Goal: Task Accomplishment & Management: Manage account settings

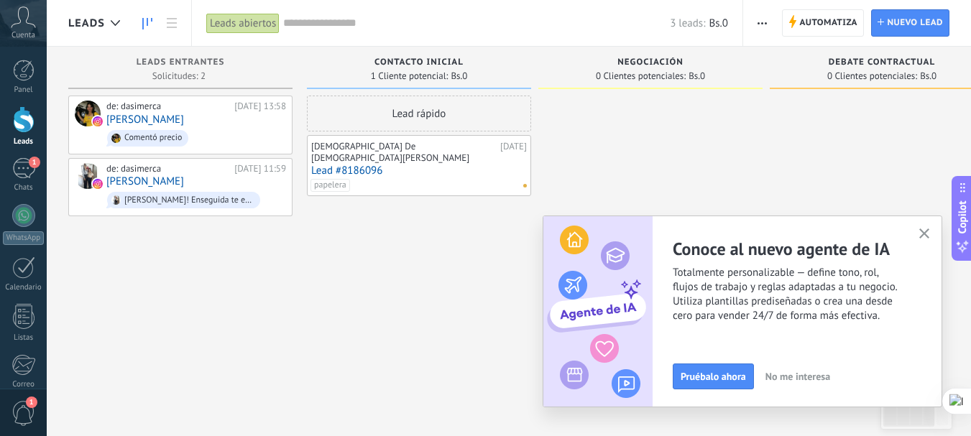
click at [924, 237] on icon "button" at bounding box center [924, 234] width 11 height 11
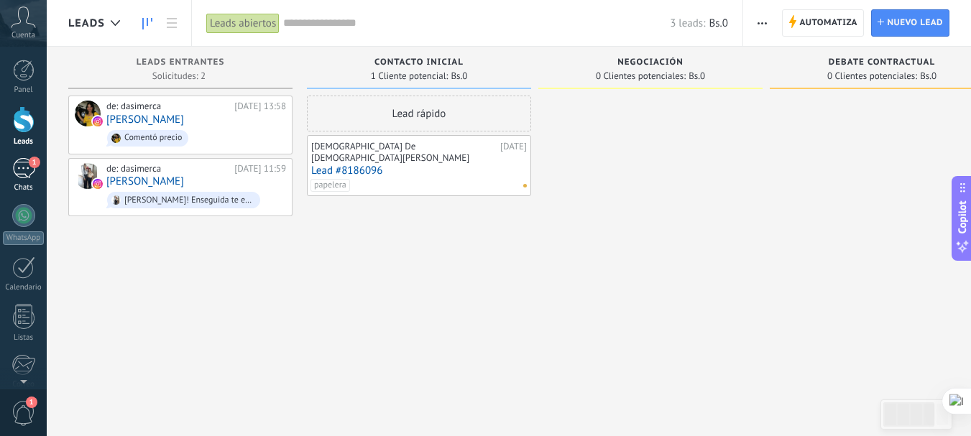
click at [32, 163] on span "1" at bounding box center [35, 163] width 12 height 12
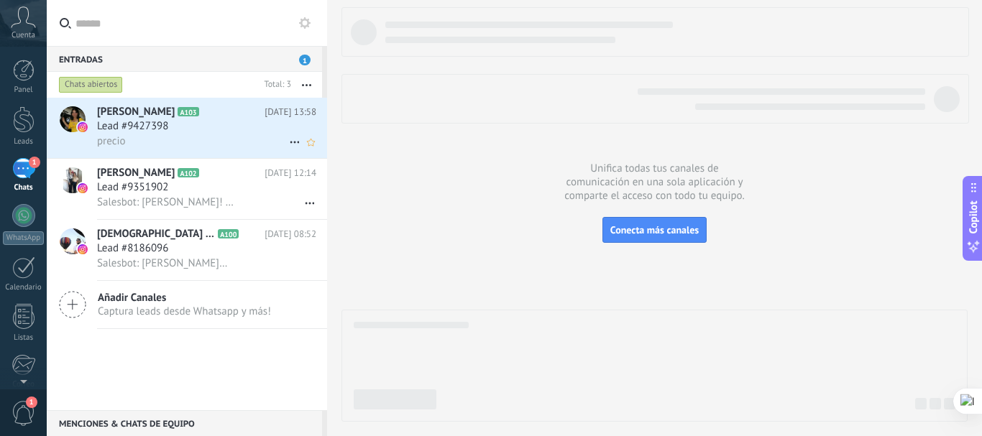
click at [205, 132] on div "Lead #9427398" at bounding box center [206, 126] width 219 height 14
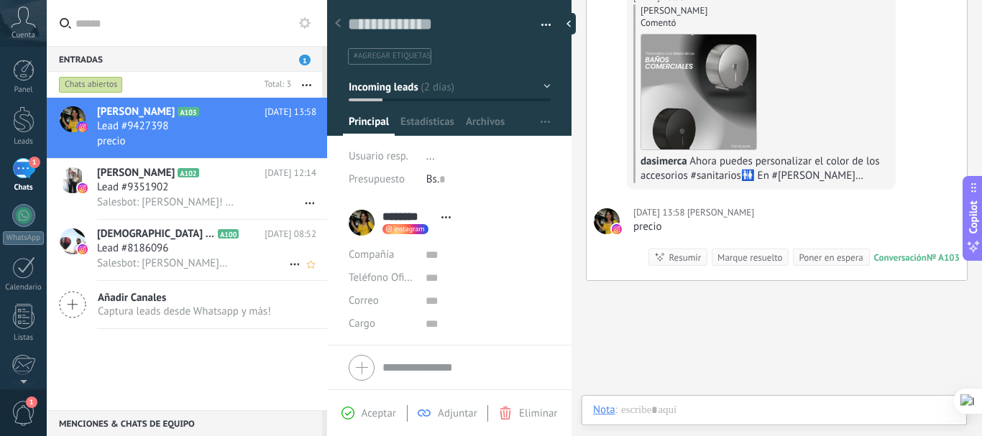
click at [185, 254] on div "Lead #8186096" at bounding box center [206, 249] width 219 height 14
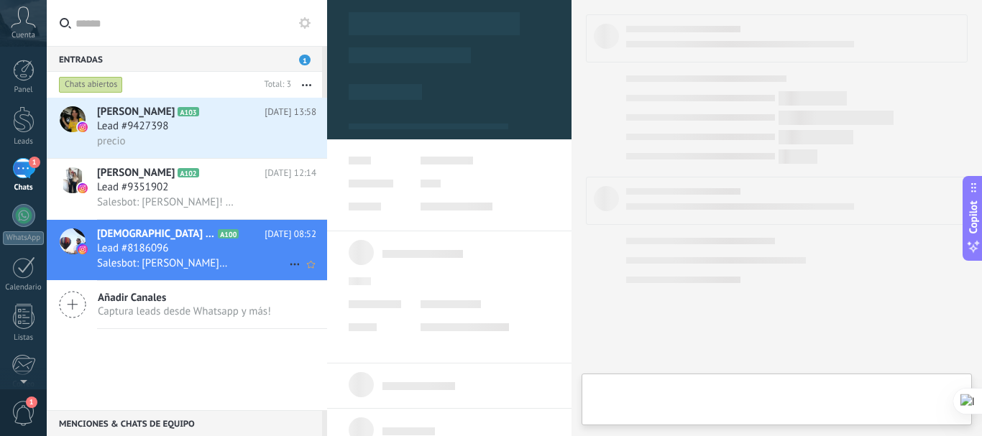
type textarea "**********"
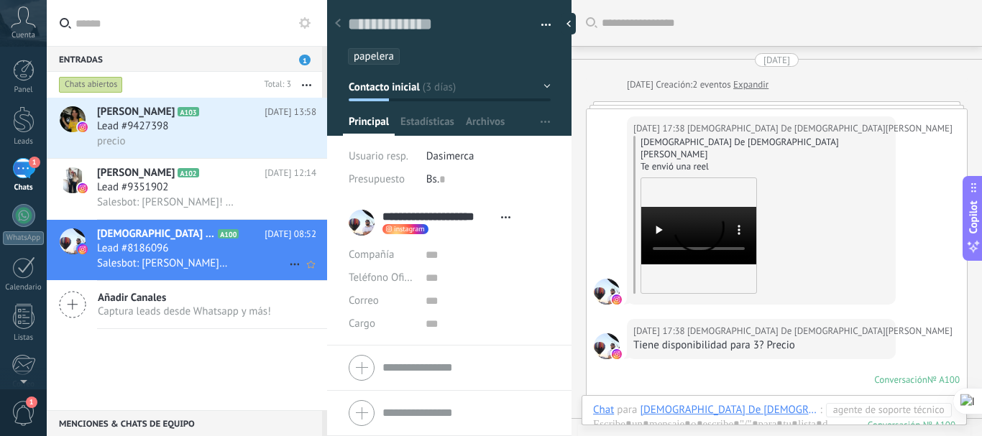
scroll to position [278, 0]
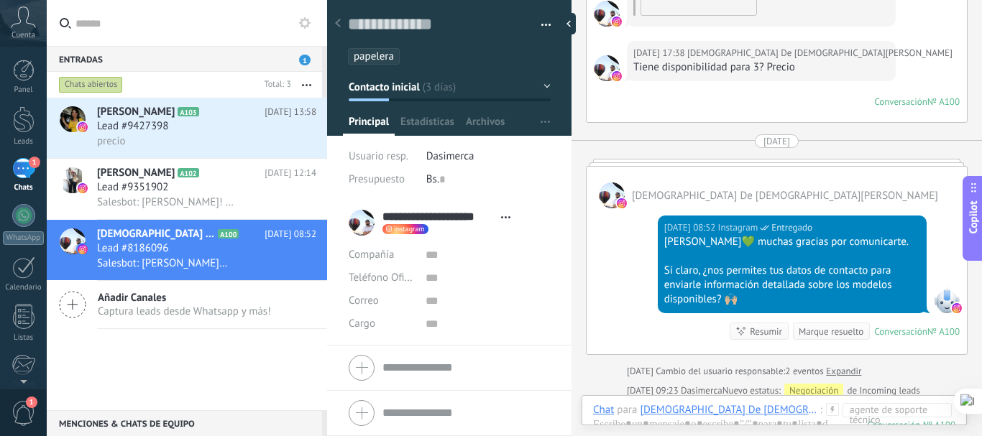
click at [695, 75] on div "[DATE] 17:38 [DEMOGRAPHIC_DATA] De [DEMOGRAPHIC_DATA][PERSON_NAME] Tiene dispon…" at bounding box center [777, 81] width 380 height 81
click at [813, 167] on div "[DEMOGRAPHIC_DATA] De [DEMOGRAPHIC_DATA][PERSON_NAME]" at bounding box center [777, 188] width 380 height 42
drag, startPoint x: 814, startPoint y: 148, endPoint x: 899, endPoint y: 148, distance: 85.5
click at [899, 167] on div "[DEMOGRAPHIC_DATA] De [DEMOGRAPHIC_DATA][PERSON_NAME]" at bounding box center [777, 188] width 380 height 42
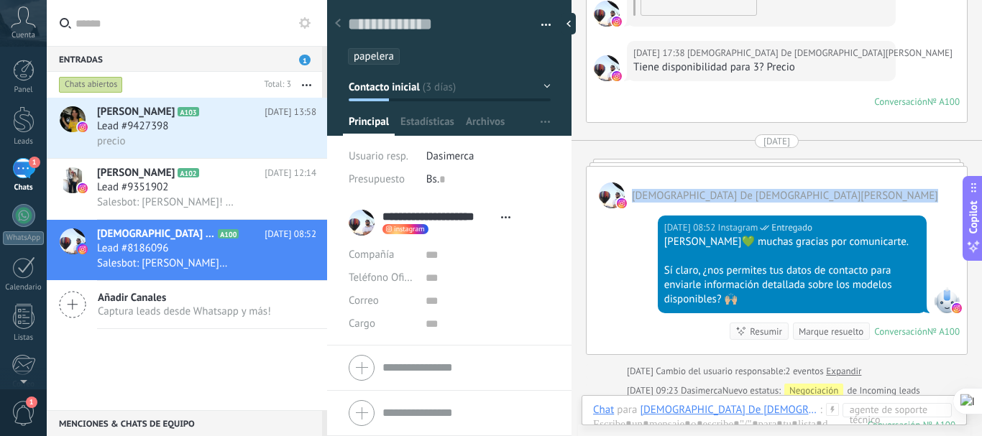
click at [899, 167] on div "[DEMOGRAPHIC_DATA] De [DEMOGRAPHIC_DATA][PERSON_NAME]" at bounding box center [777, 188] width 380 height 42
click at [911, 167] on div "[DEMOGRAPHIC_DATA] De [DEMOGRAPHIC_DATA][PERSON_NAME]" at bounding box center [777, 188] width 380 height 42
drag, startPoint x: 885, startPoint y: 310, endPoint x: 845, endPoint y: 281, distance: 49.5
click at [845, 281] on div "[DATE] 08:52 Instagram Entregado [PERSON_NAME]💚 muchas gracias por comunicarte.…" at bounding box center [777, 281] width 380 height 146
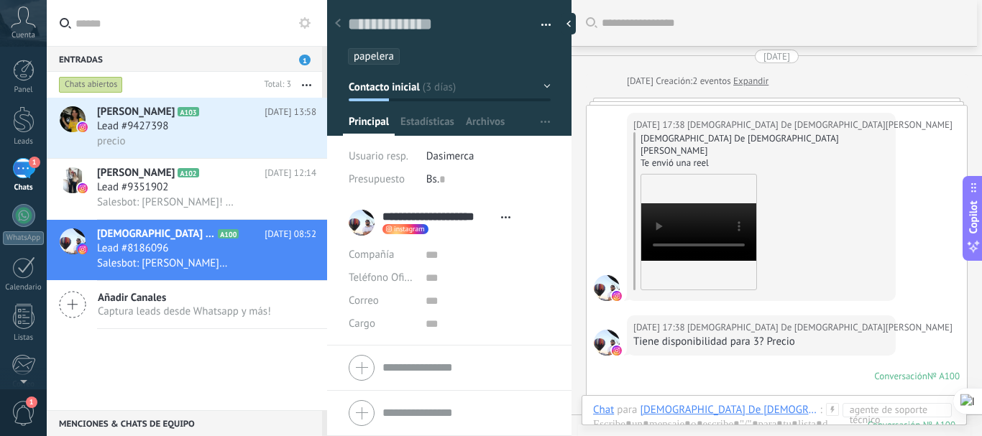
scroll to position [0, 0]
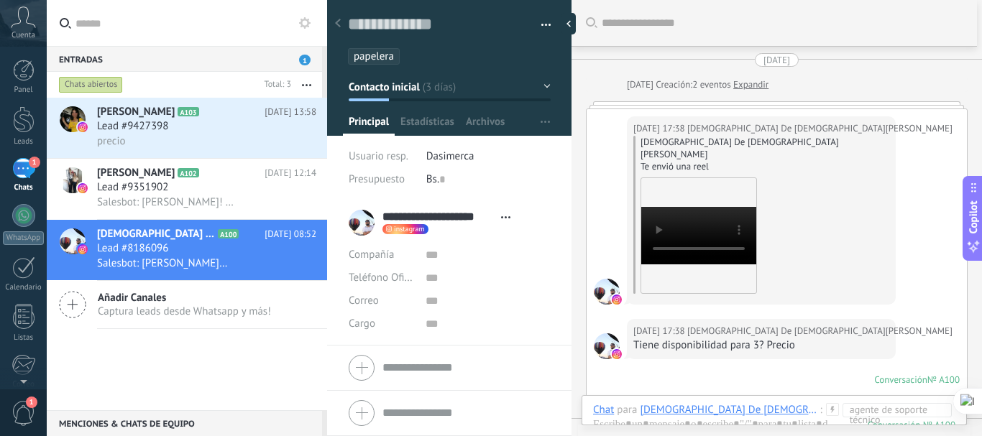
click at [803, 180] on div "[DATE] 17:38 [DEMOGRAPHIC_DATA] De [DEMOGRAPHIC_DATA][PERSON_NAME] [PERSON_NAME…" at bounding box center [761, 210] width 269 height 188
